Goal: Task Accomplishment & Management: Complete application form

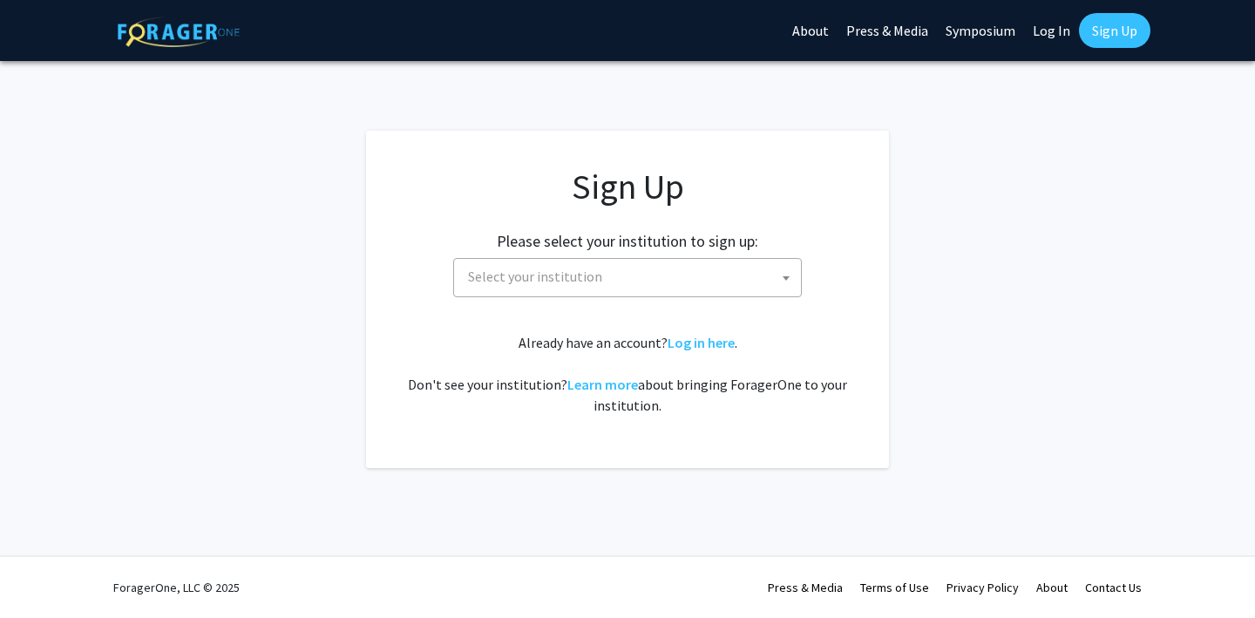
click at [598, 285] on span "Select your institution" at bounding box center [631, 277] width 340 height 36
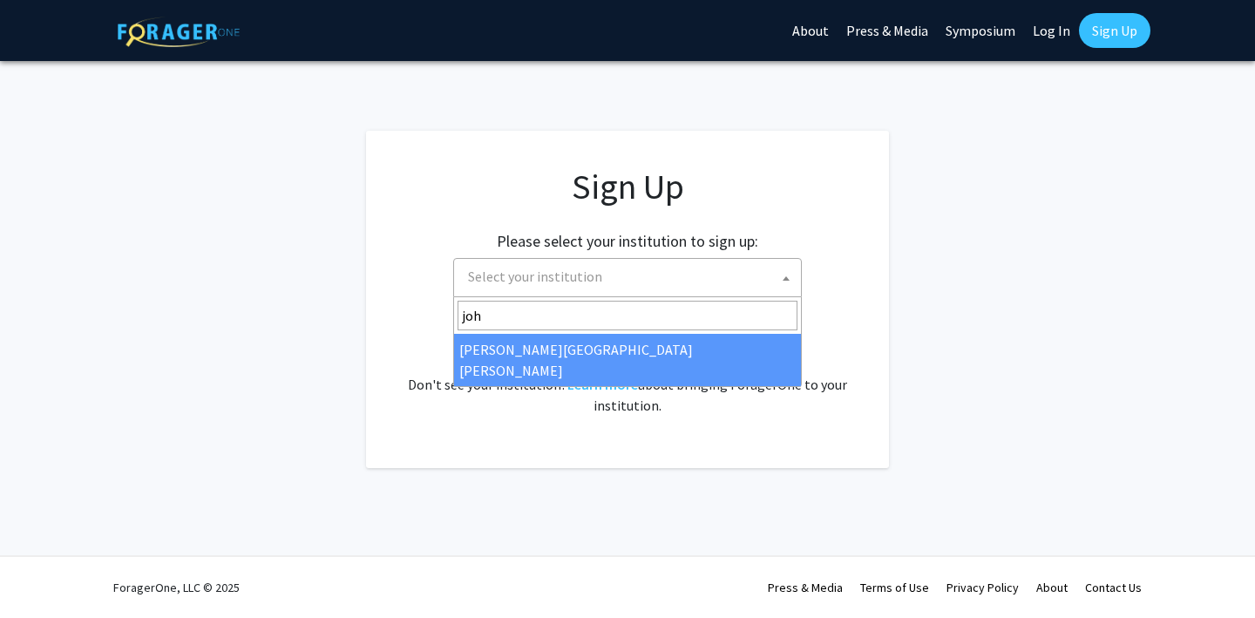
type input "joh"
select select "1"
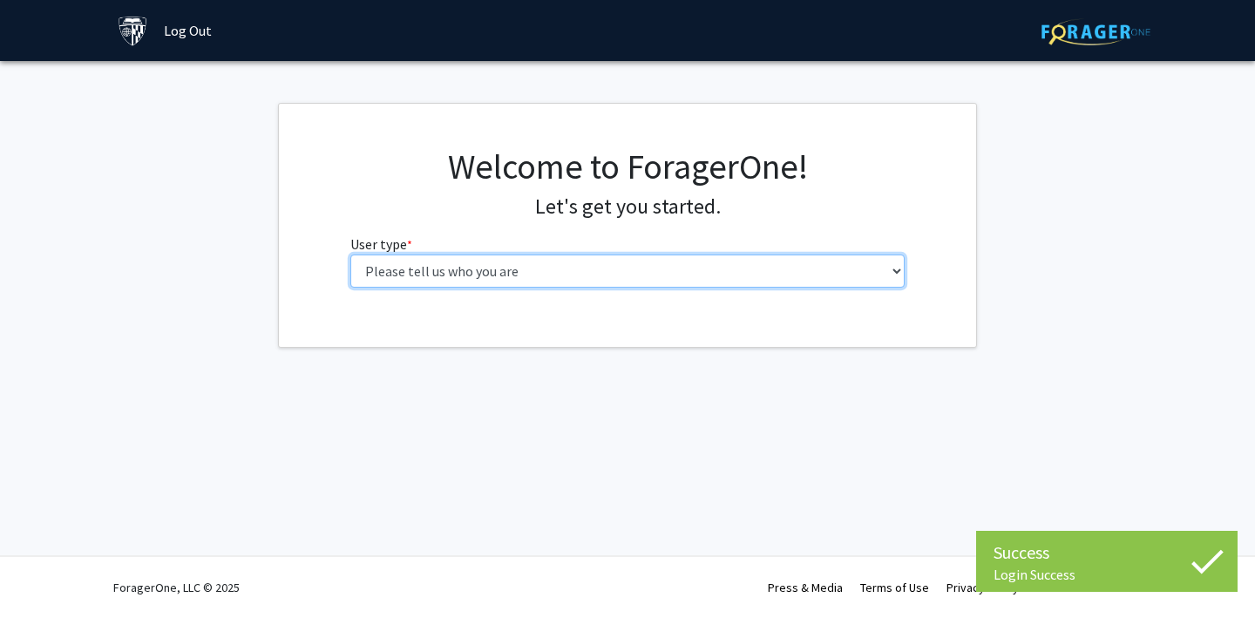
click at [712, 284] on select "Please tell us who you are Undergraduate Student Master's Student Doctoral Cand…" at bounding box center [627, 270] width 555 height 33
select select "2: masters"
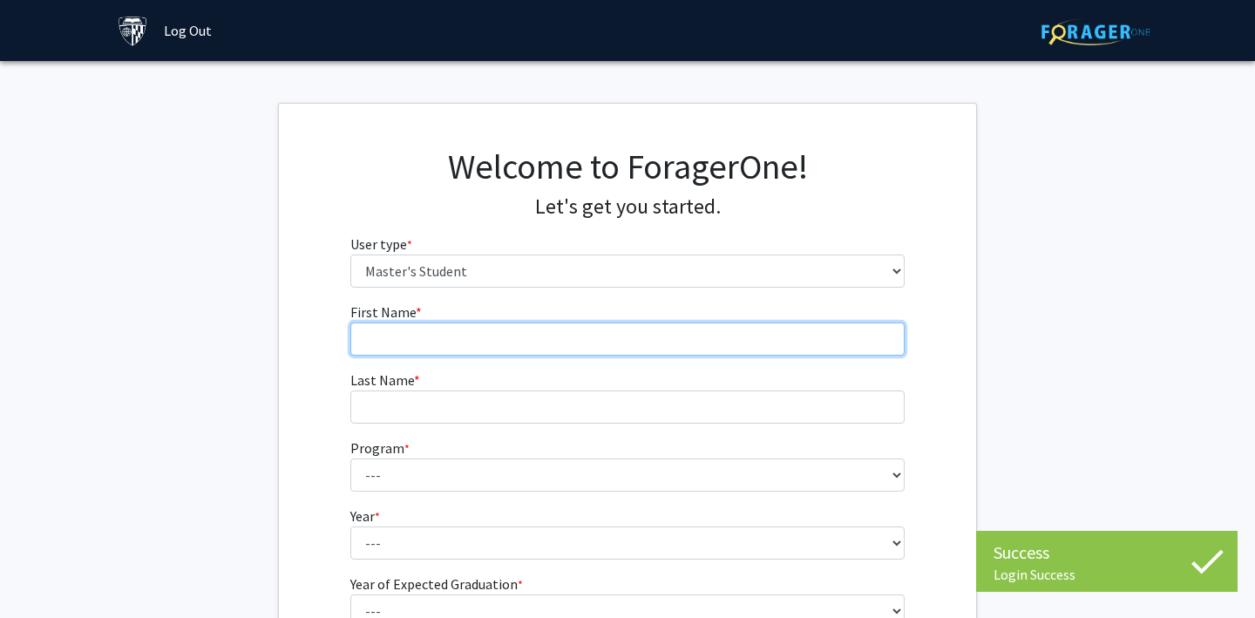
click at [664, 355] on form "First Name * required Last Name * required Program * required --- Anatomy Educa…" at bounding box center [627, 479] width 555 height 357
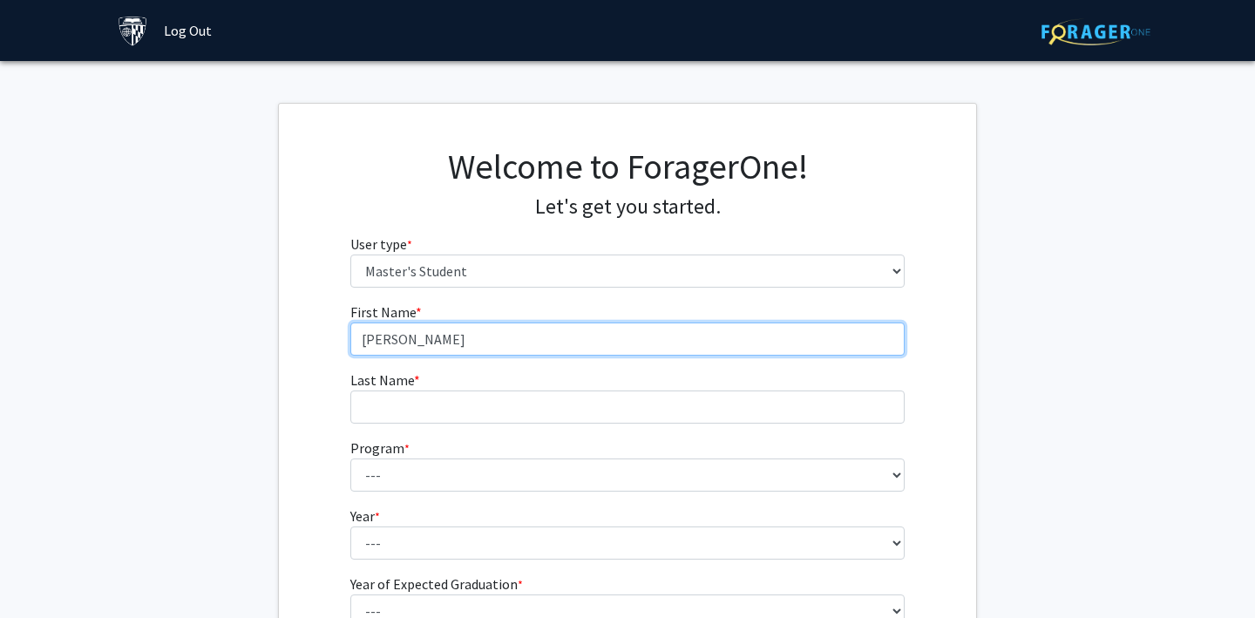
type input "Ethan"
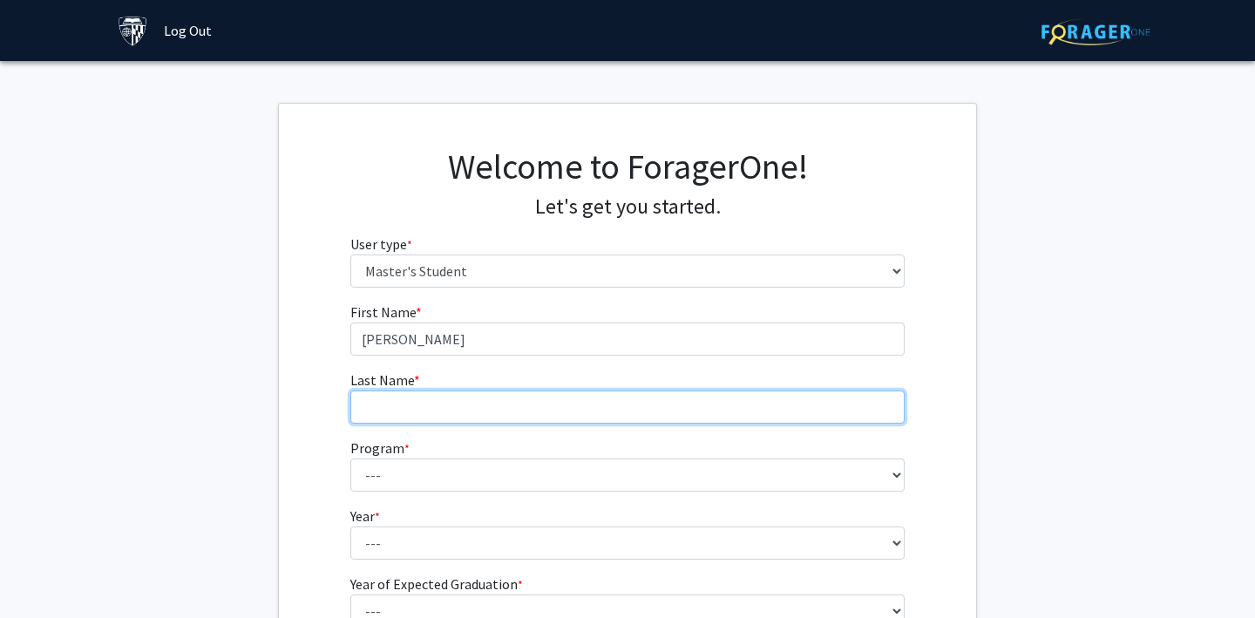
click at [420, 403] on input "Last Name * required" at bounding box center [627, 406] width 555 height 33
type input "Johnson"
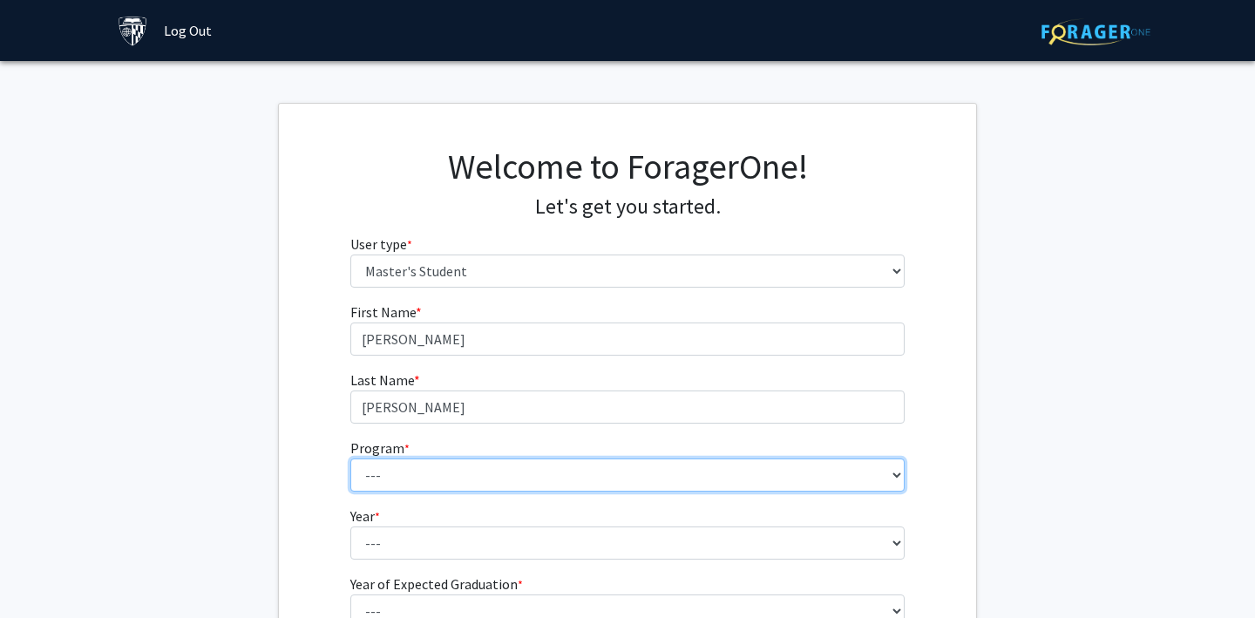
click at [371, 464] on select "--- Anatomy Education Applied and Computational Mathematics Applied Biomedical …" at bounding box center [627, 474] width 555 height 33
select select "100: 85"
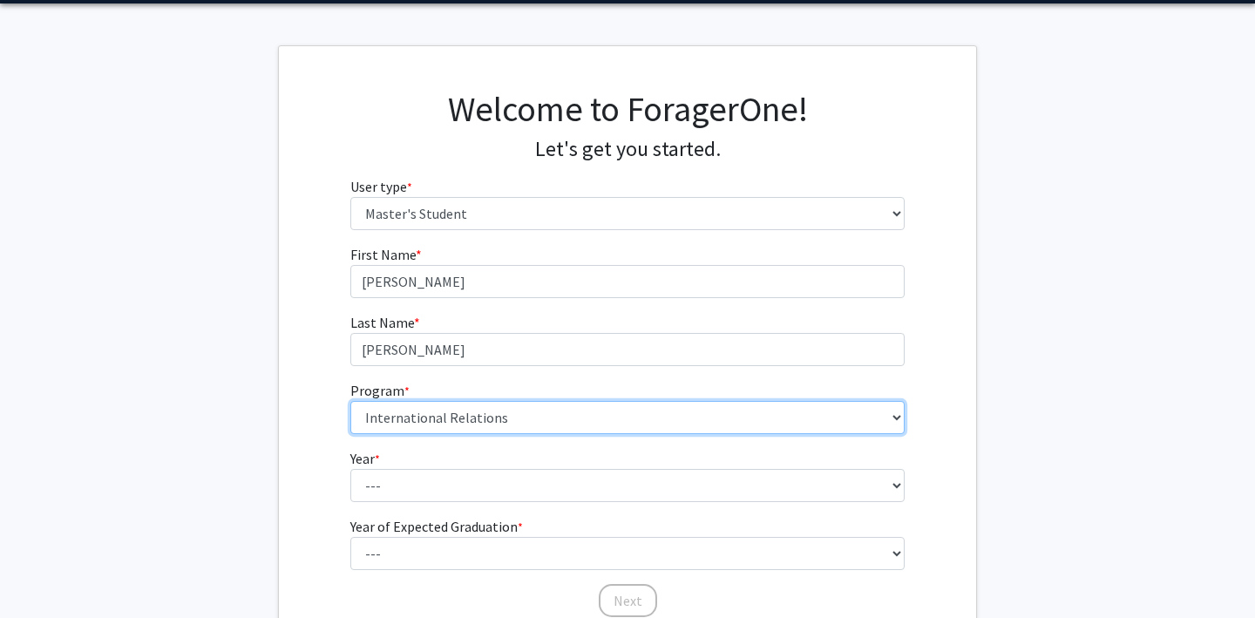
scroll to position [66, 0]
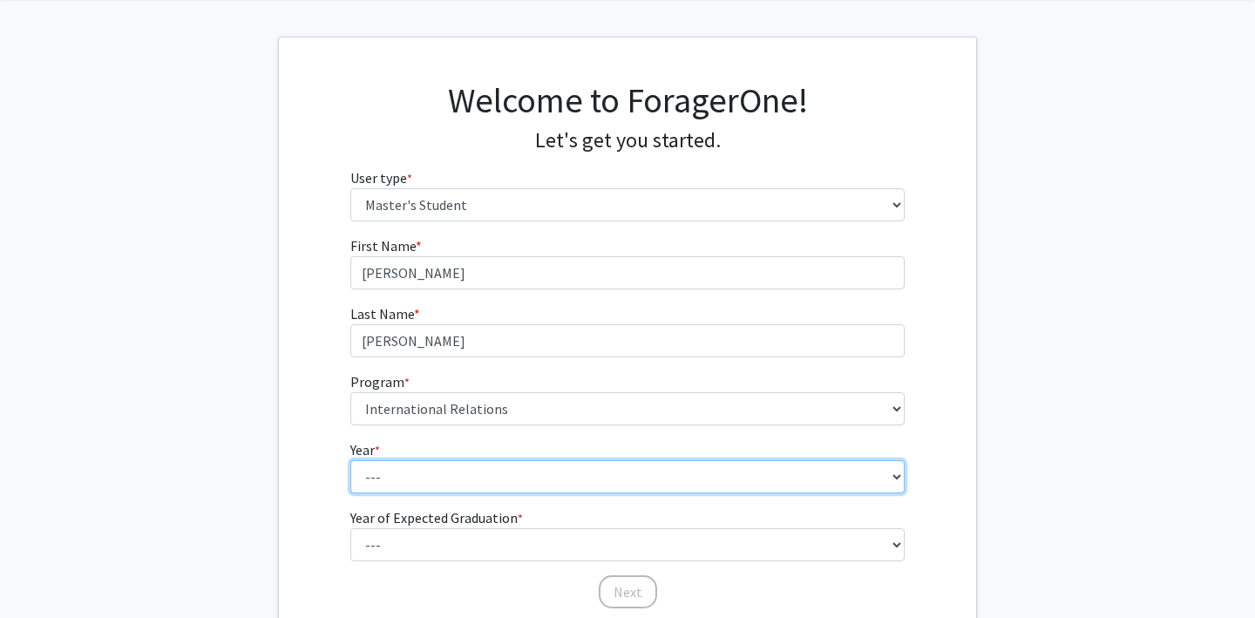
click at [417, 477] on select "--- First Year Second Year" at bounding box center [627, 476] width 555 height 33
select select "2: second_year"
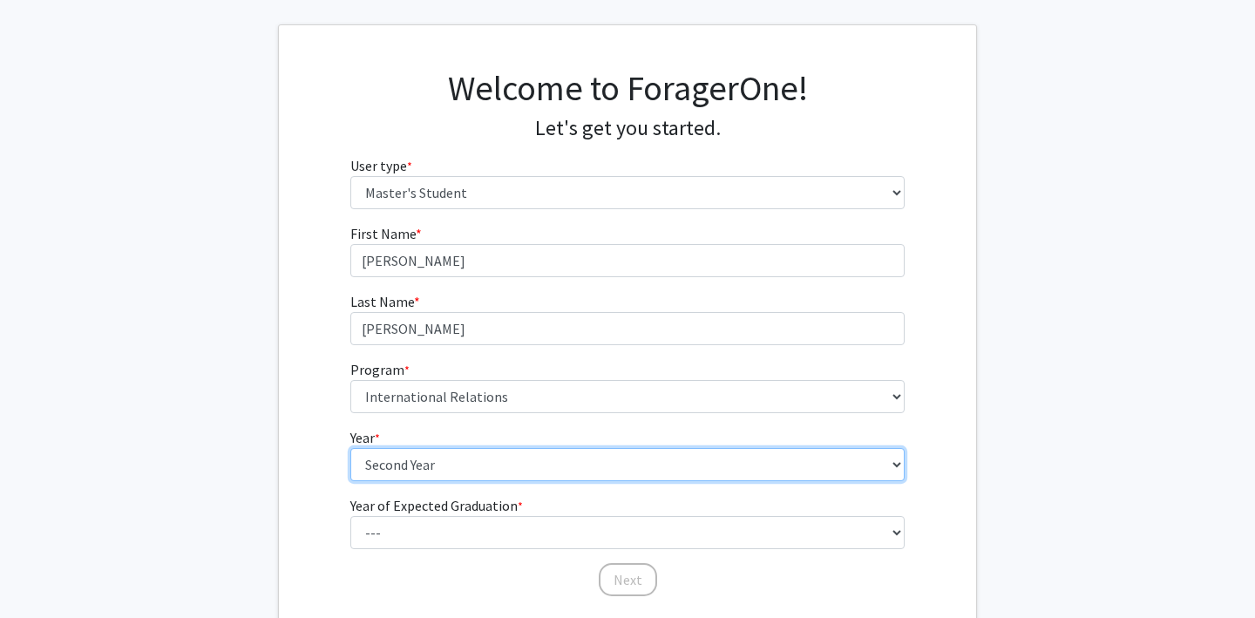
scroll to position [85, 0]
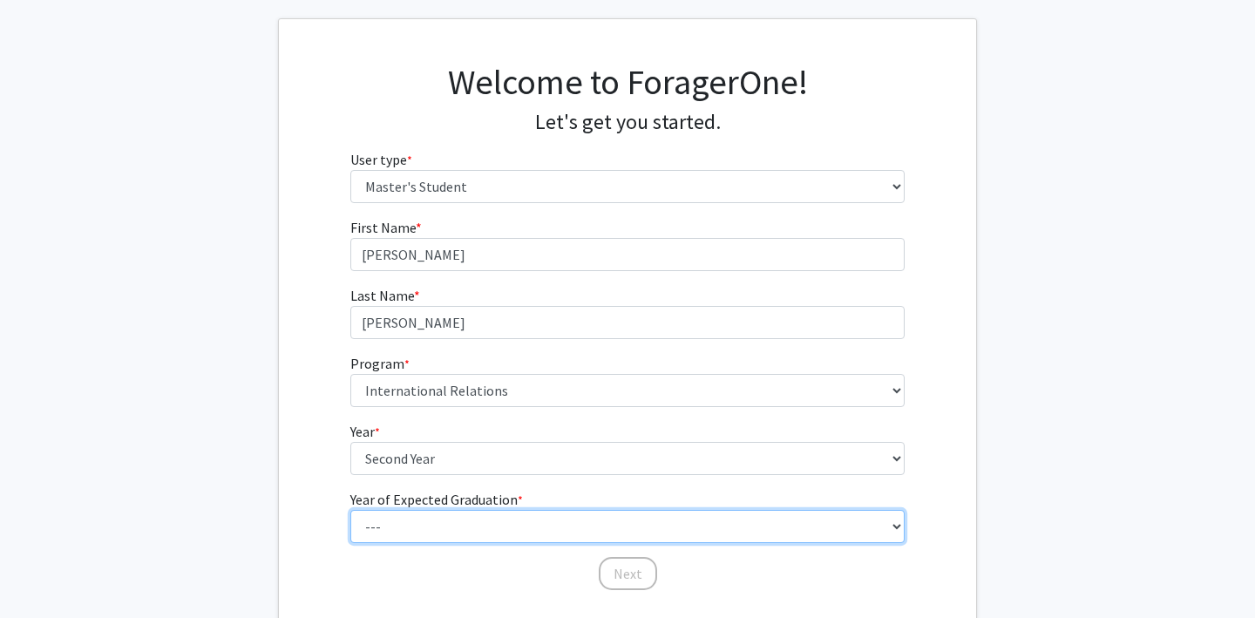
click at [411, 524] on select "--- 2025 2026 2027 2028 2029 2030 2031 2032 2033 2034" at bounding box center [627, 526] width 555 height 33
select select "2: 2026"
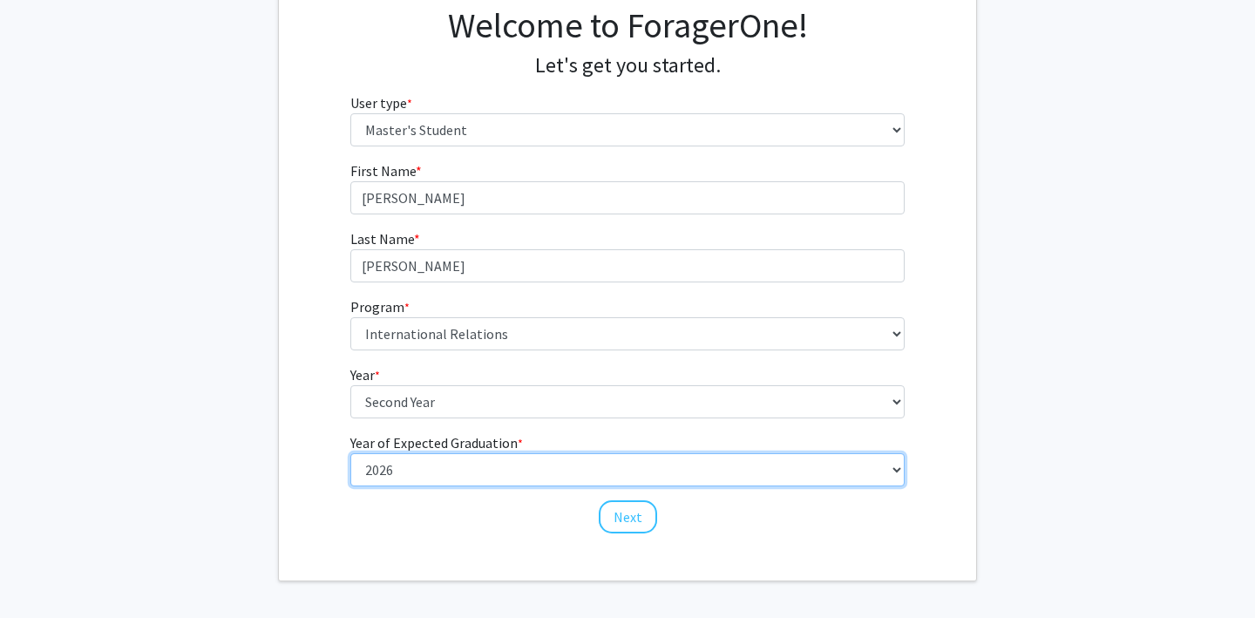
scroll to position [177, 0]
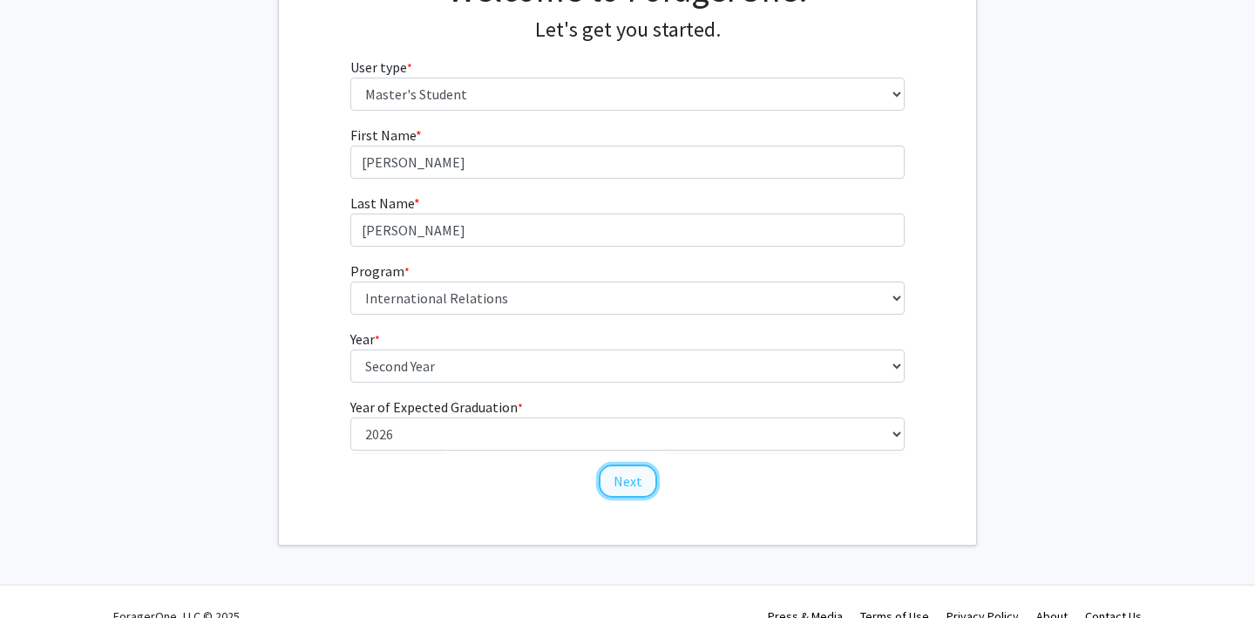
click at [610, 481] on button "Next" at bounding box center [628, 480] width 58 height 33
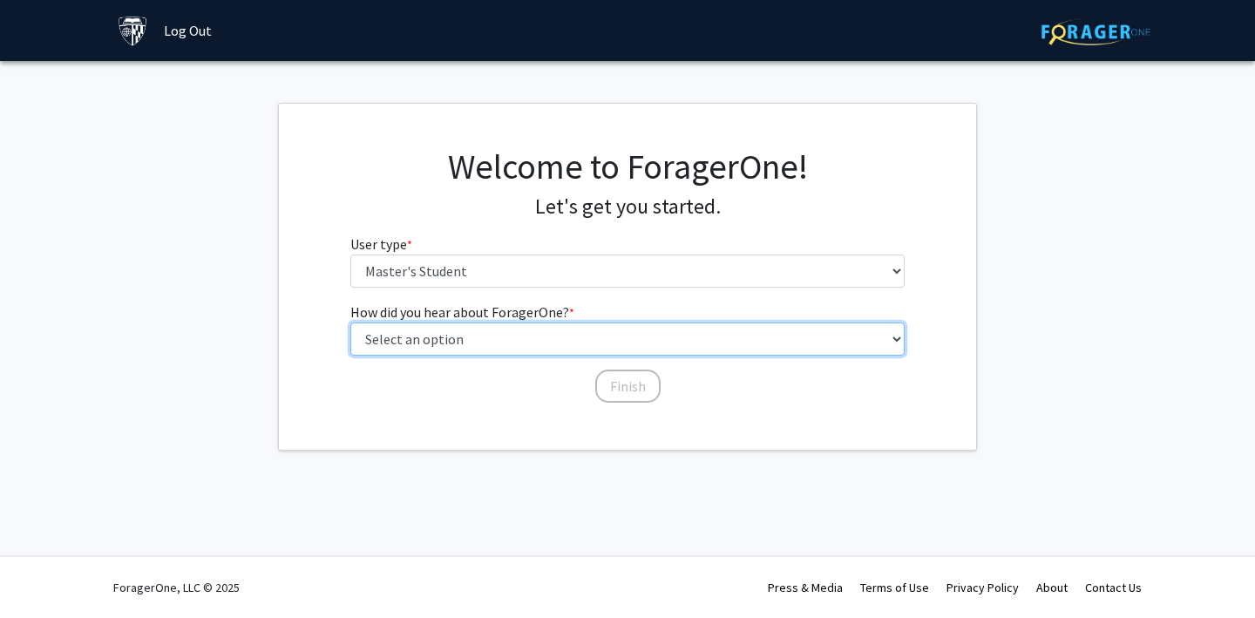
click at [540, 338] on select "Select an option Peer/student recommendation Faculty/staff recommendation Unive…" at bounding box center [627, 338] width 555 height 33
select select "3: university_website"
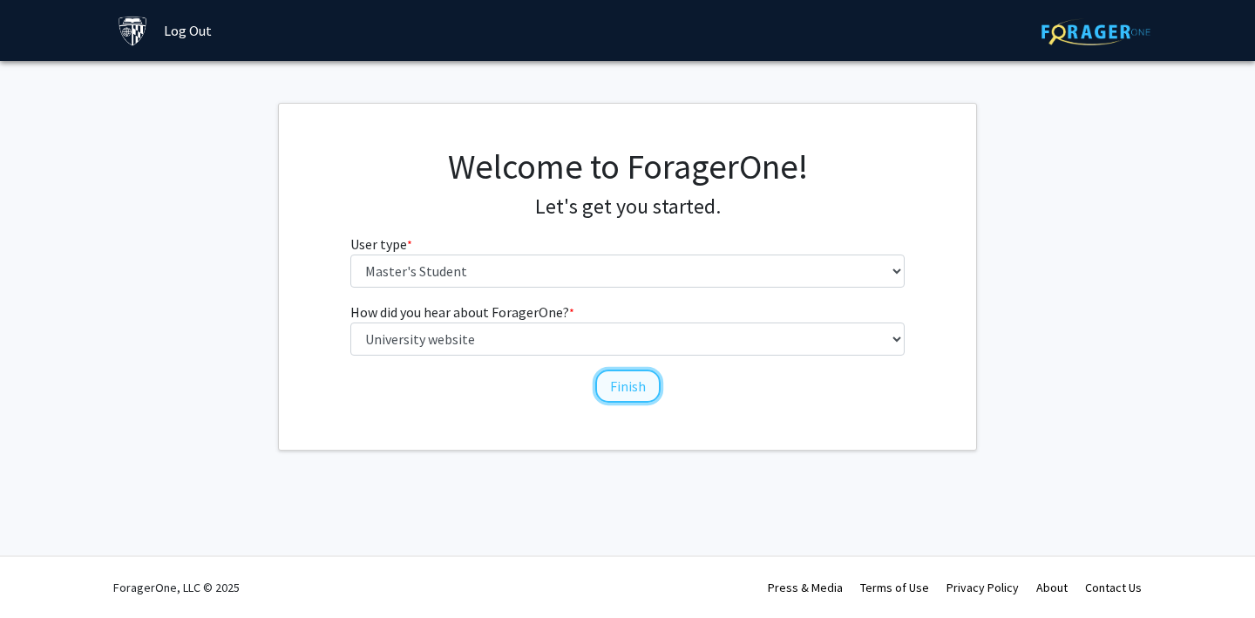
click at [620, 385] on button "Finish" at bounding box center [627, 385] width 65 height 33
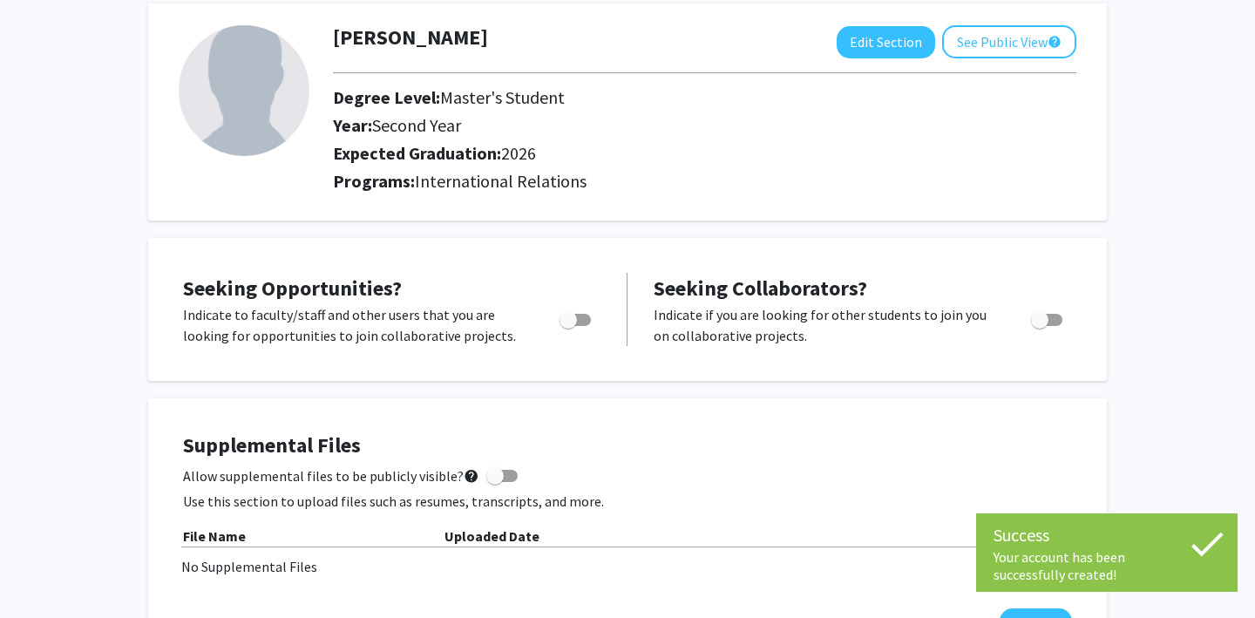
scroll to position [91, 0]
click at [579, 320] on span "Toggle" at bounding box center [574, 319] width 31 height 12
click at [568, 325] on input "Are you actively seeking opportunities?" at bounding box center [567, 325] width 1 height 1
checkbox input "true"
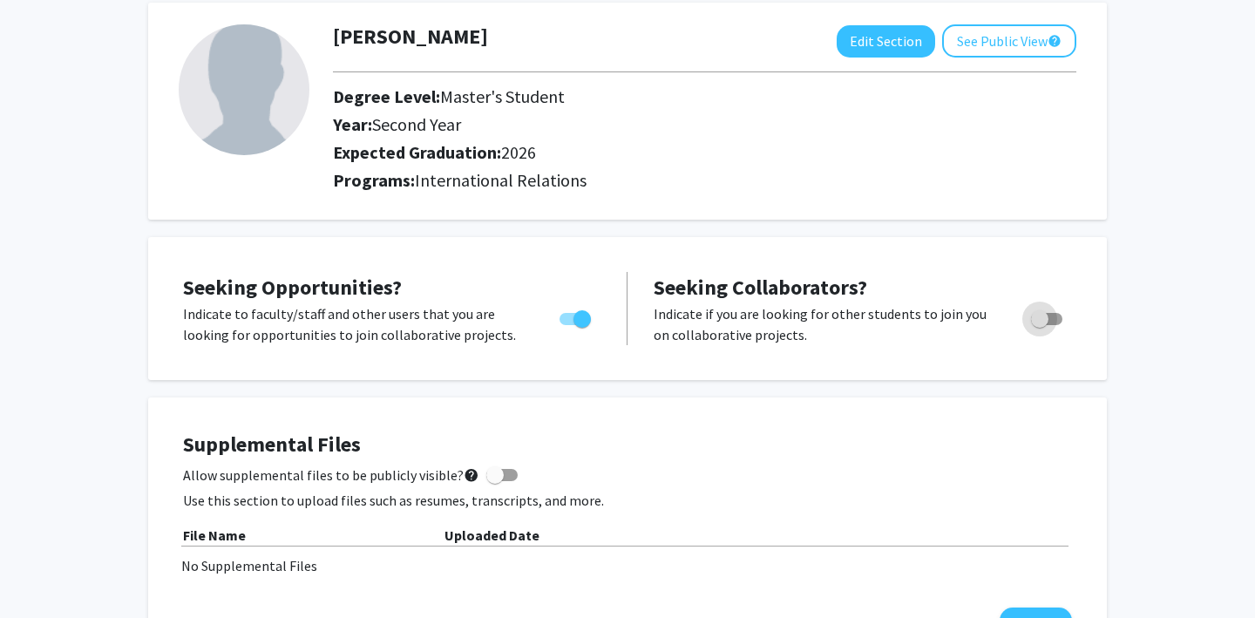
click at [1036, 318] on span "Toggle" at bounding box center [1039, 318] width 17 height 17
click at [1039, 325] on input "Would you like to receive other student requests to work with you?" at bounding box center [1039, 325] width 1 height 1
checkbox input "true"
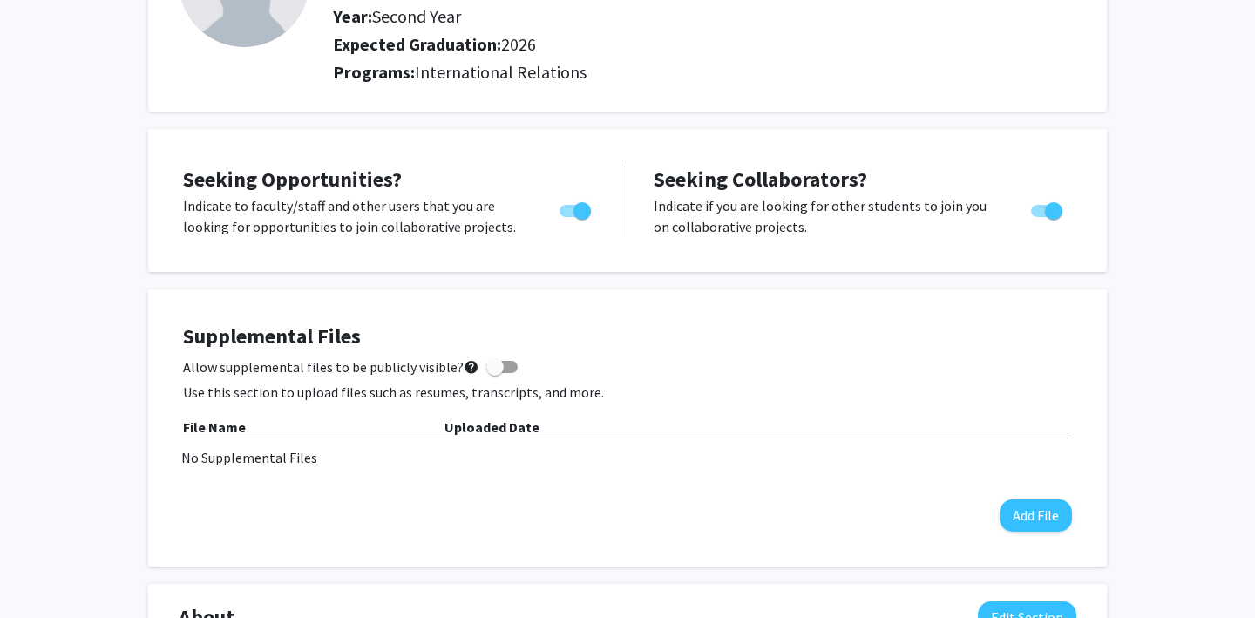
scroll to position [0, 0]
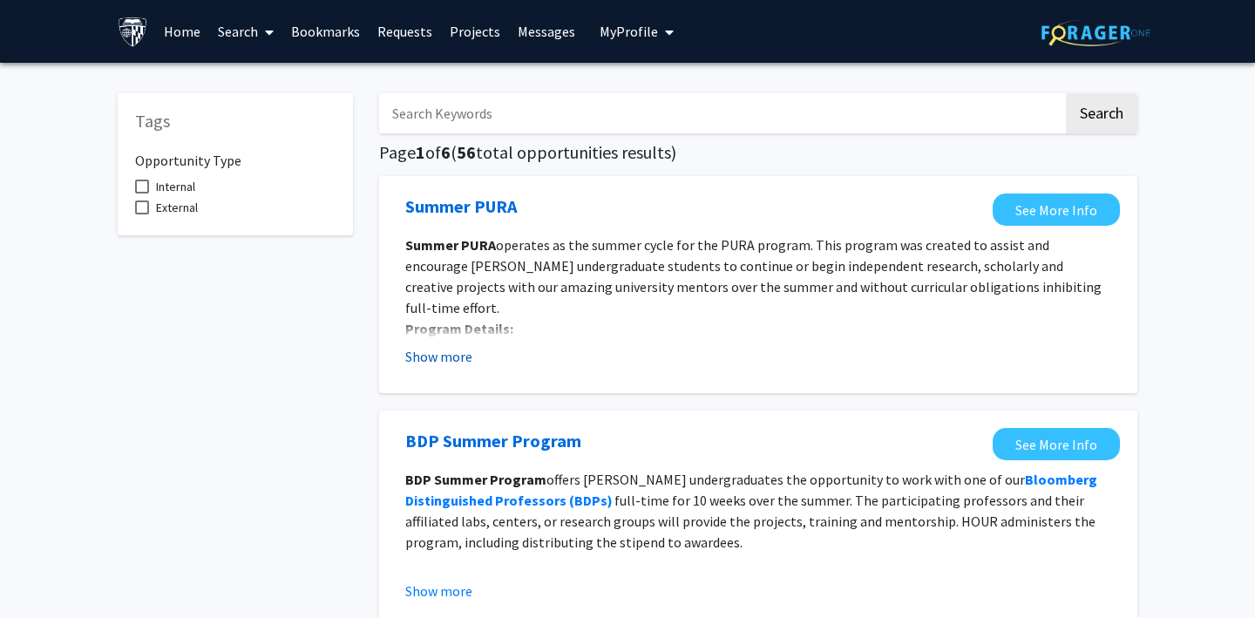
click at [457, 350] on button "Show more" at bounding box center [438, 356] width 67 height 21
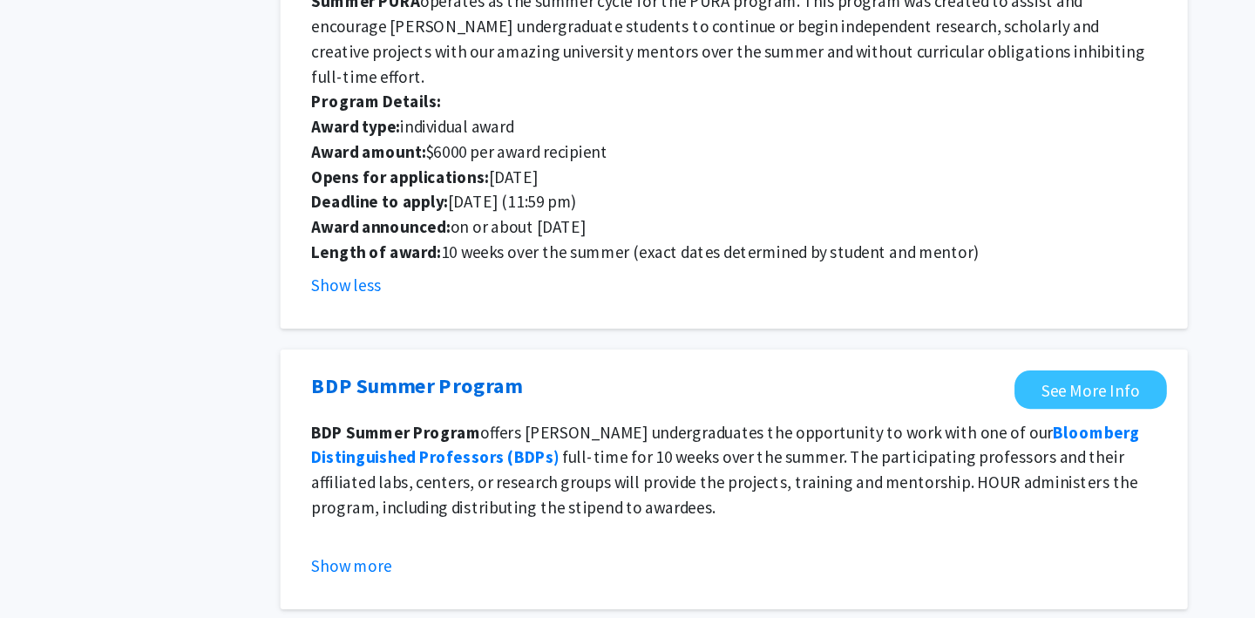
scroll to position [151, 0]
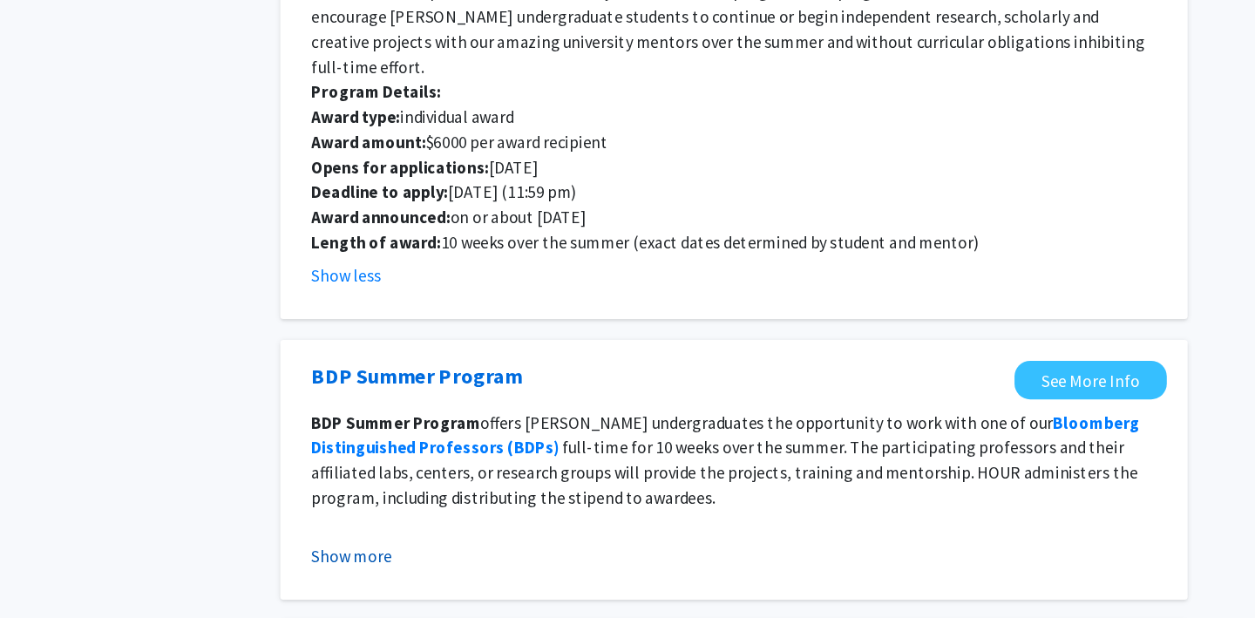
click at [444, 555] on button "Show more" at bounding box center [438, 565] width 67 height 21
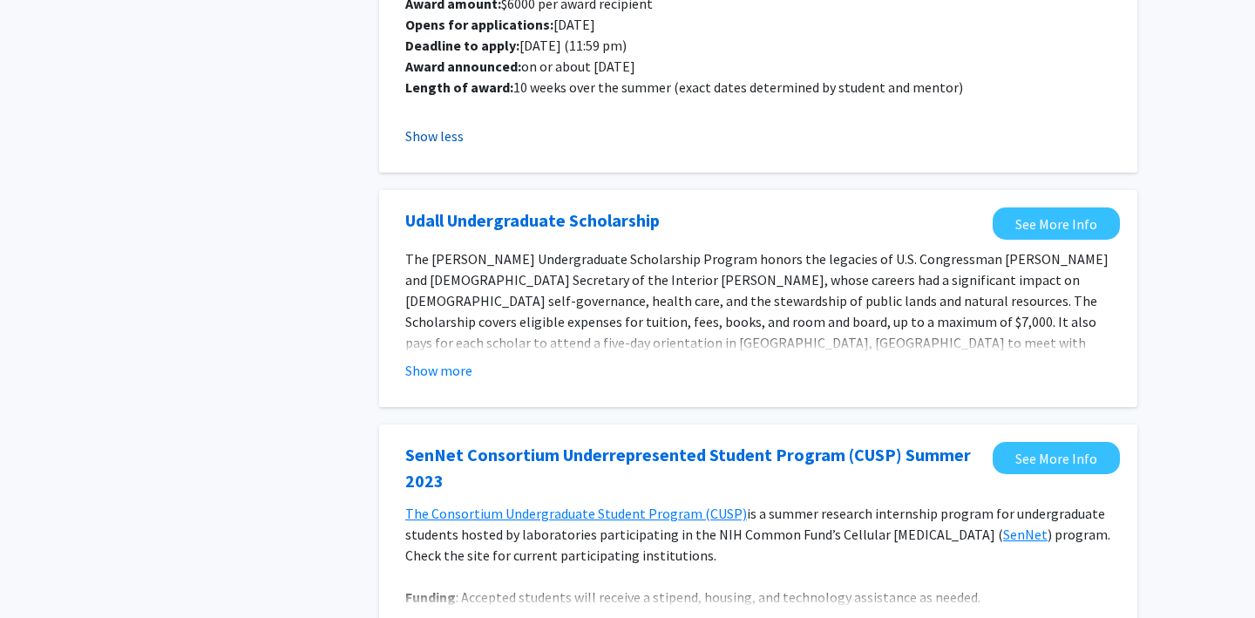
scroll to position [811, 0]
click at [464, 361] on fg-opportunity "[PERSON_NAME] Undergraduate Scholarship See More Info The [PERSON_NAME] Undergr…" at bounding box center [757, 297] width 723 height 182
click at [457, 359] on button "Show more" at bounding box center [438, 369] width 67 height 21
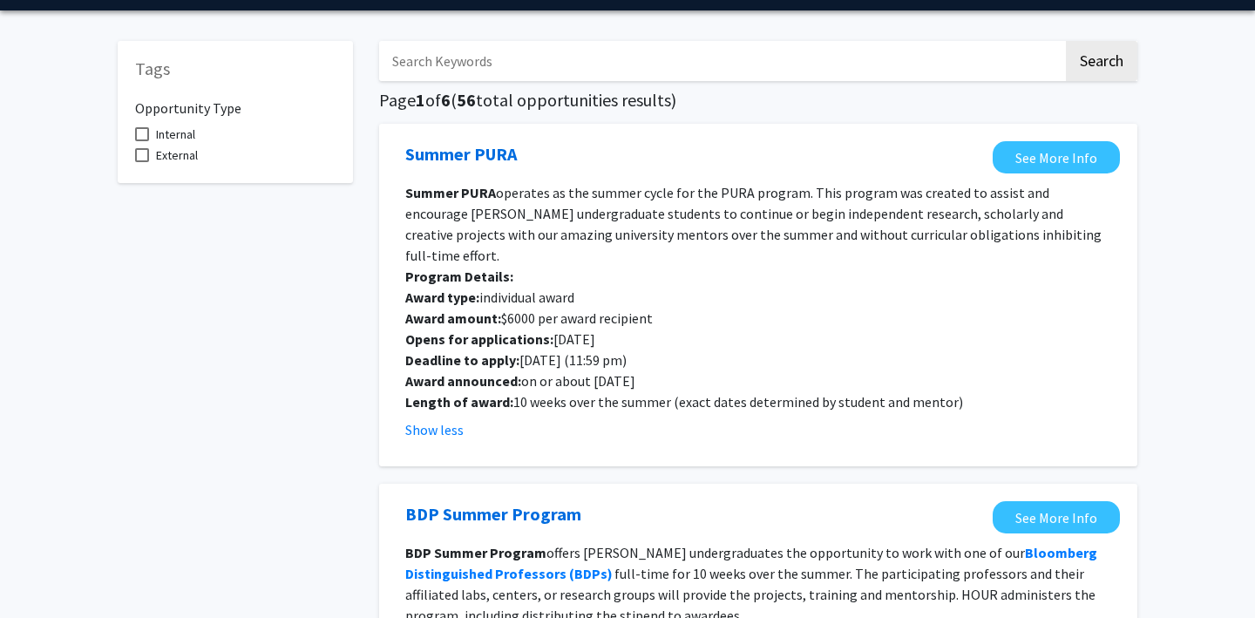
scroll to position [0, 0]
